Goal: Task Accomplishment & Management: Use online tool/utility

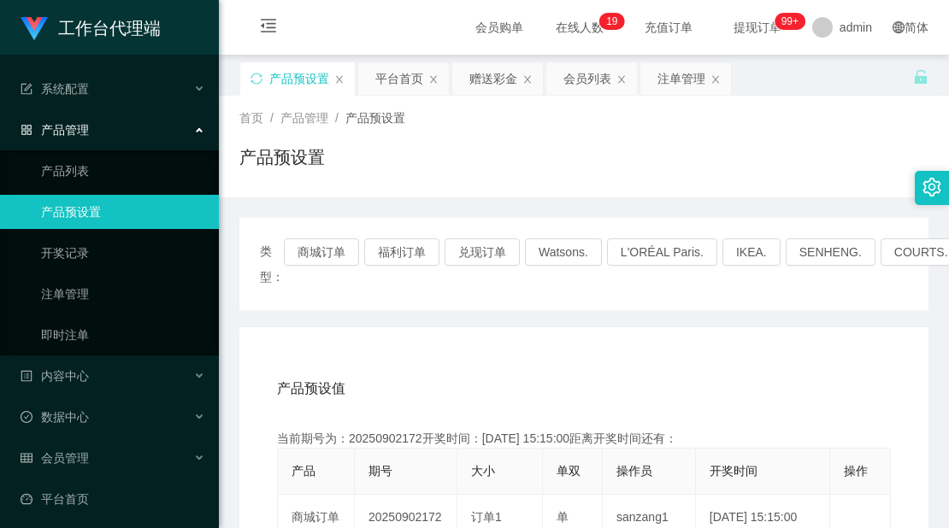
scroll to position [85, 0]
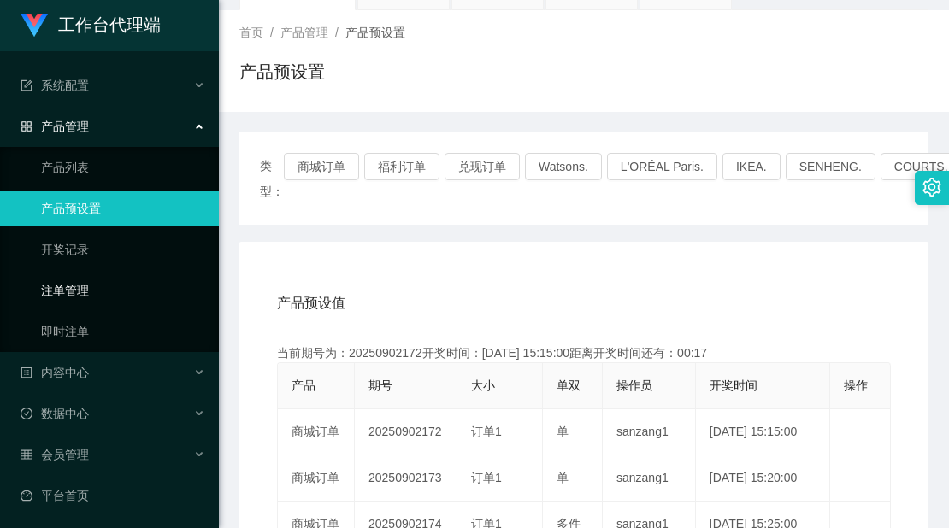
scroll to position [5, 0]
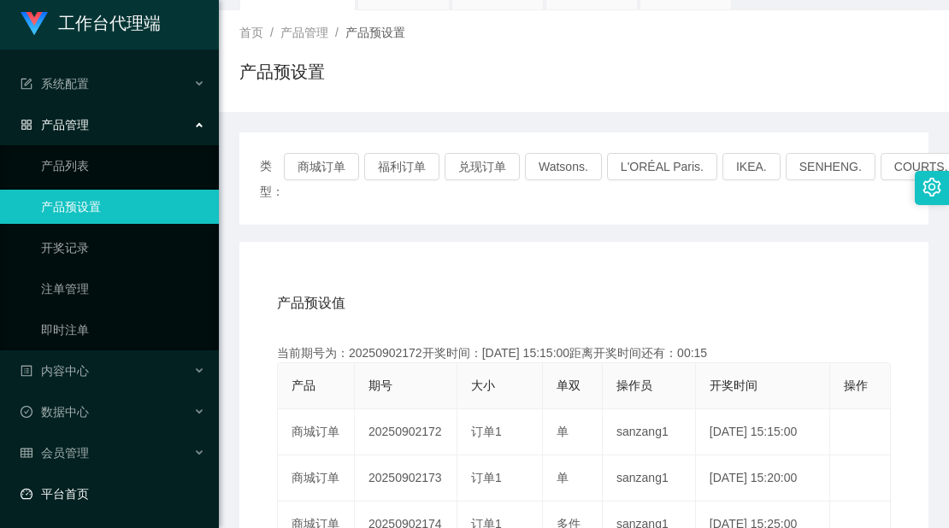
click at [111, 492] on link "平台首页" at bounding box center [113, 494] width 185 height 34
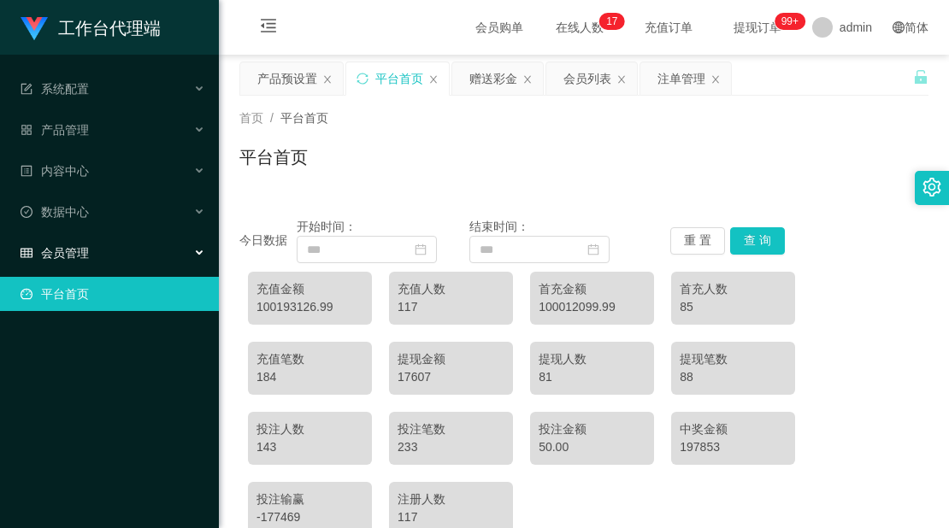
click at [115, 246] on div "会员管理" at bounding box center [109, 253] width 219 height 34
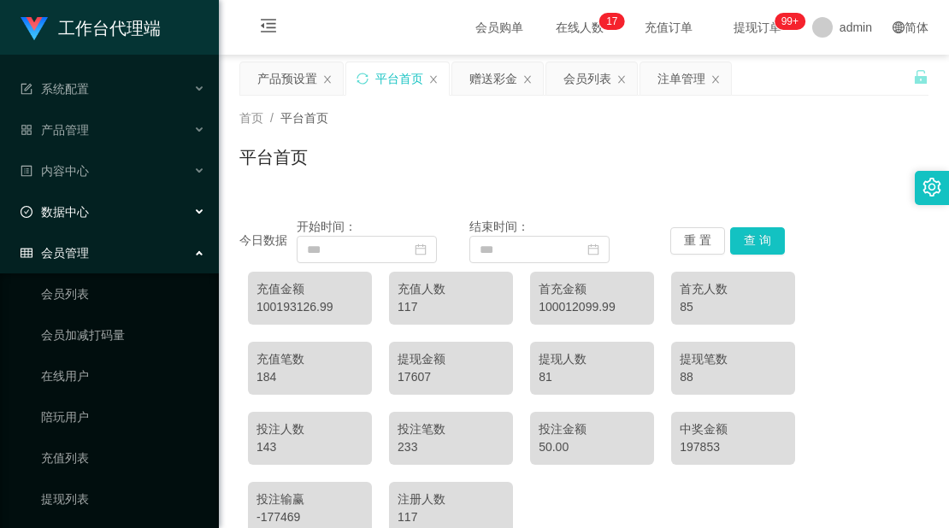
click at [114, 213] on div "数据中心" at bounding box center [109, 212] width 219 height 34
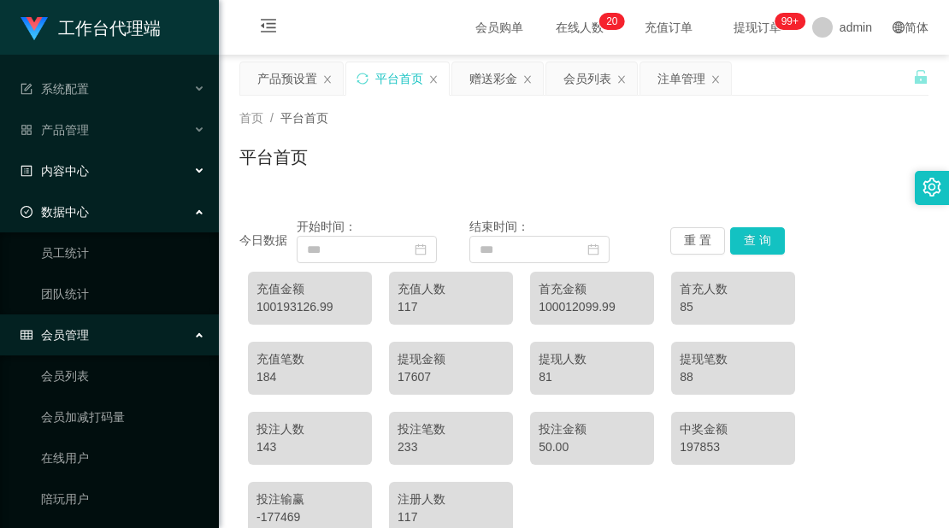
click at [110, 178] on div "内容中心" at bounding box center [109, 171] width 219 height 34
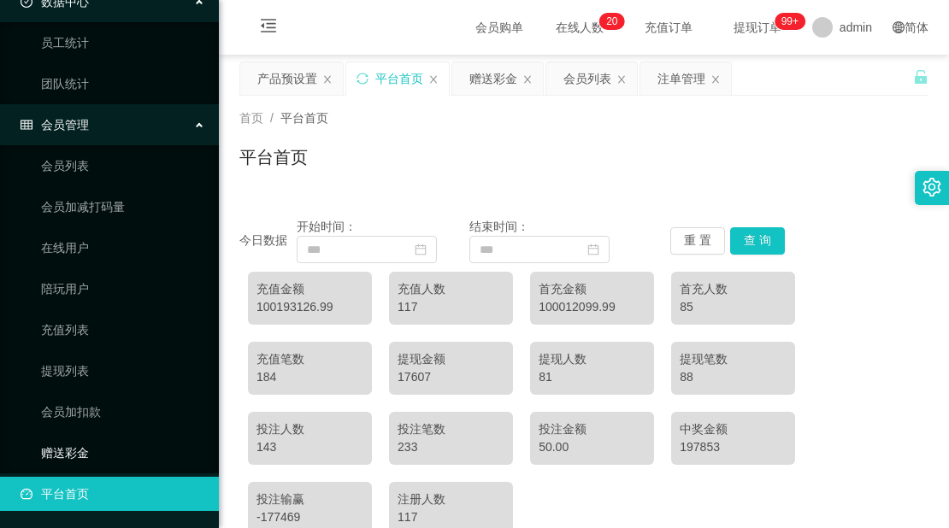
click at [88, 445] on link "赠送彩金" at bounding box center [123, 453] width 164 height 34
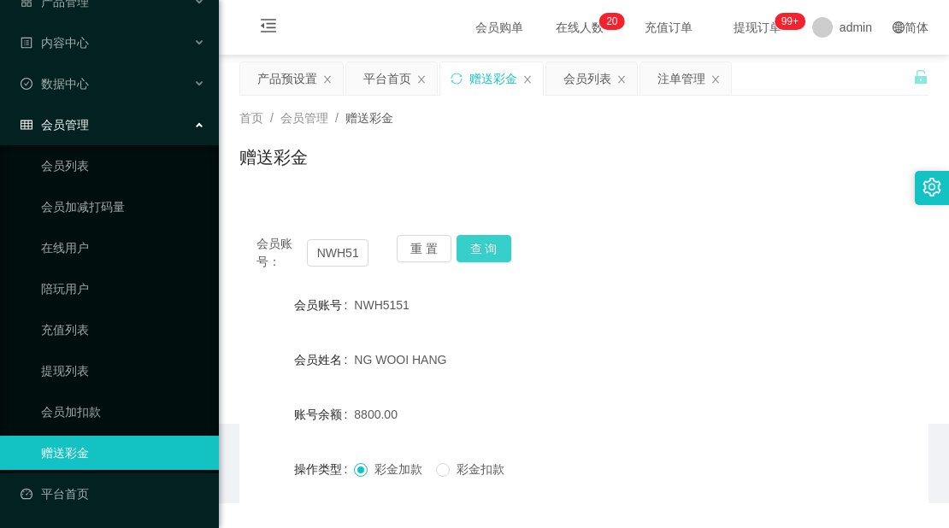
scroll to position [128, 0]
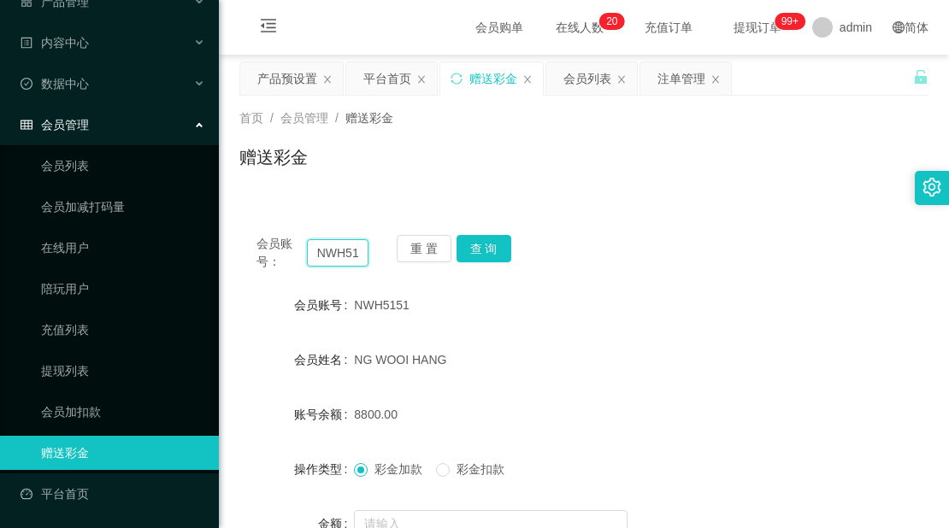
click at [351, 246] on input "NWH5151" at bounding box center [338, 252] width 62 height 27
paste input "83559244"
type input "83559244"
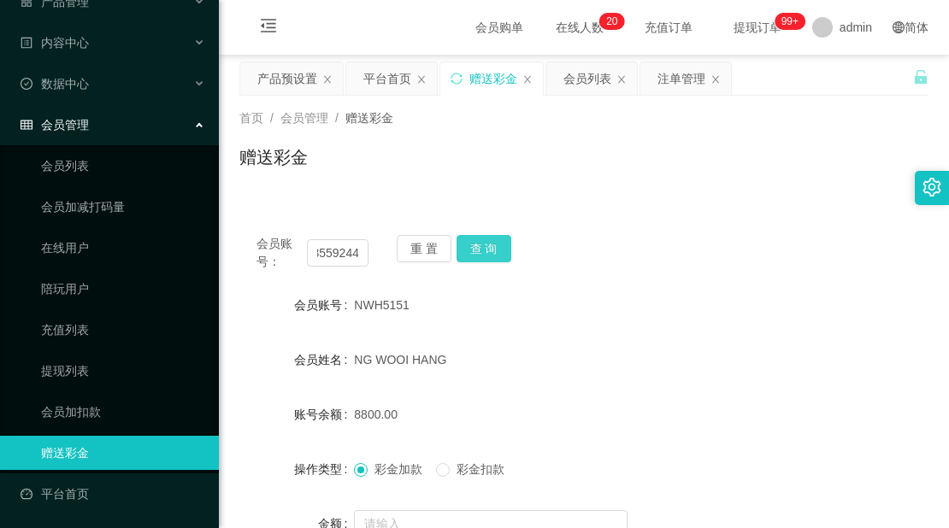
click at [474, 239] on button "查 询" at bounding box center [484, 248] width 55 height 27
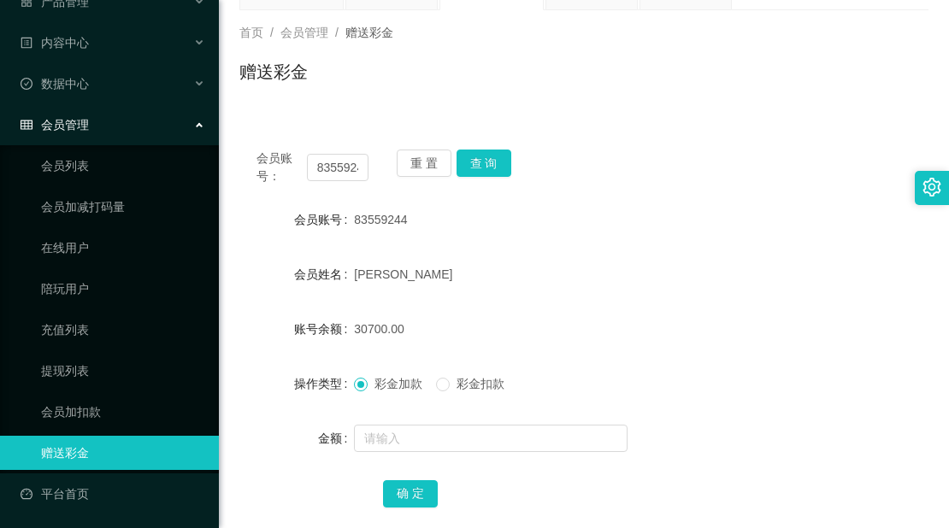
click at [624, 278] on div "[PERSON_NAME]" at bounding box center [555, 274] width 402 height 34
